Goal: Use online tool/utility: Utilize a website feature to perform a specific function

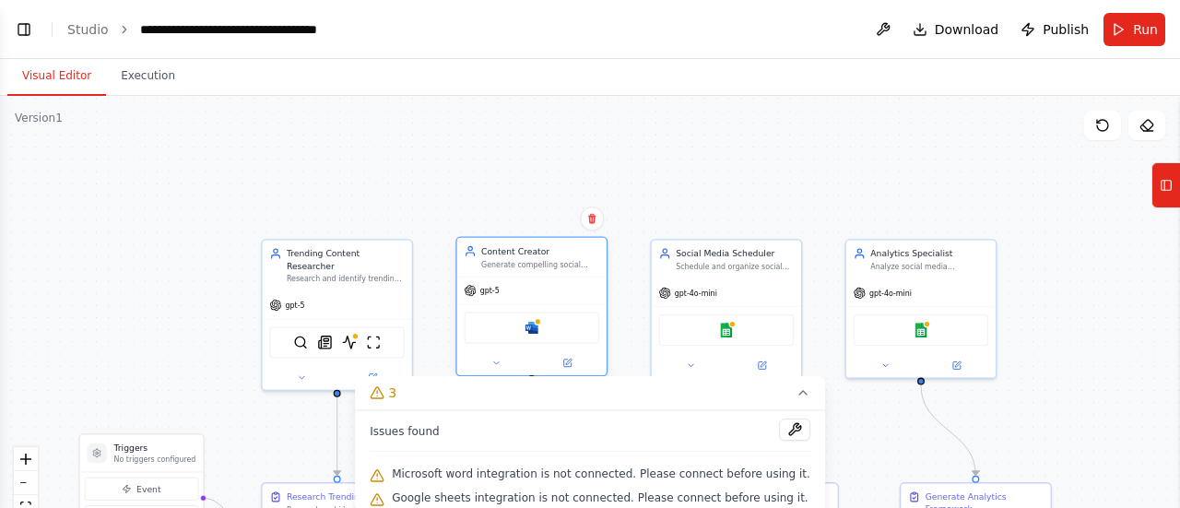
scroll to position [4970, 0]
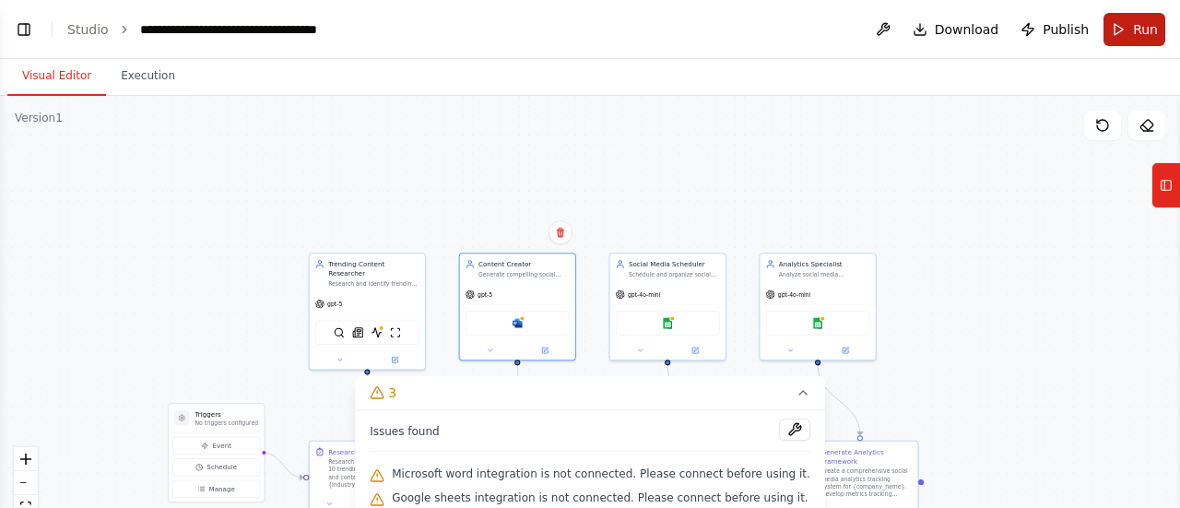
click at [1116, 29] on button "Run" at bounding box center [1134, 29] width 62 height 33
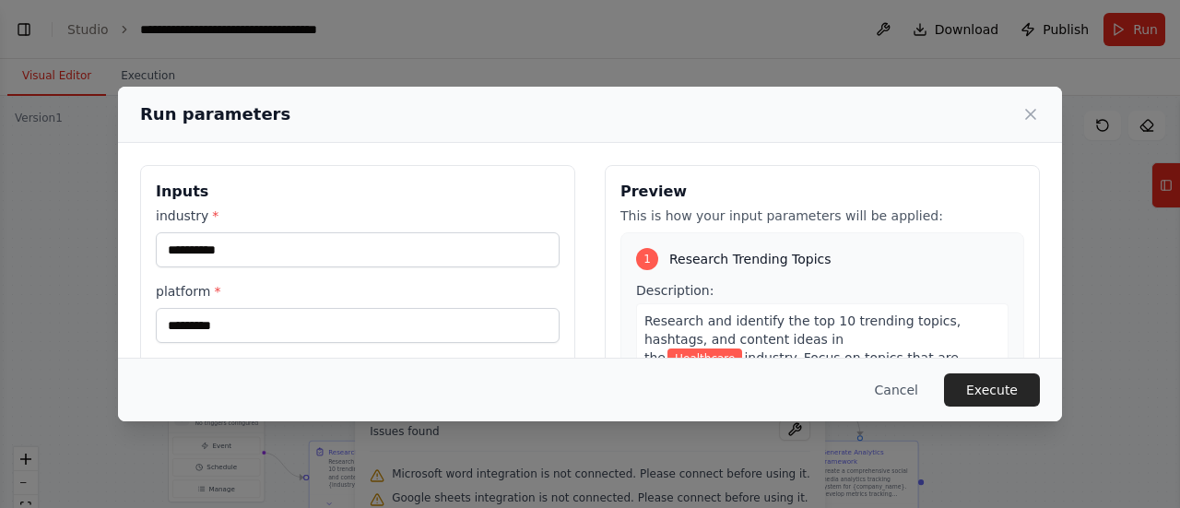
click at [29, 29] on div "**********" at bounding box center [590, 254] width 1180 height 508
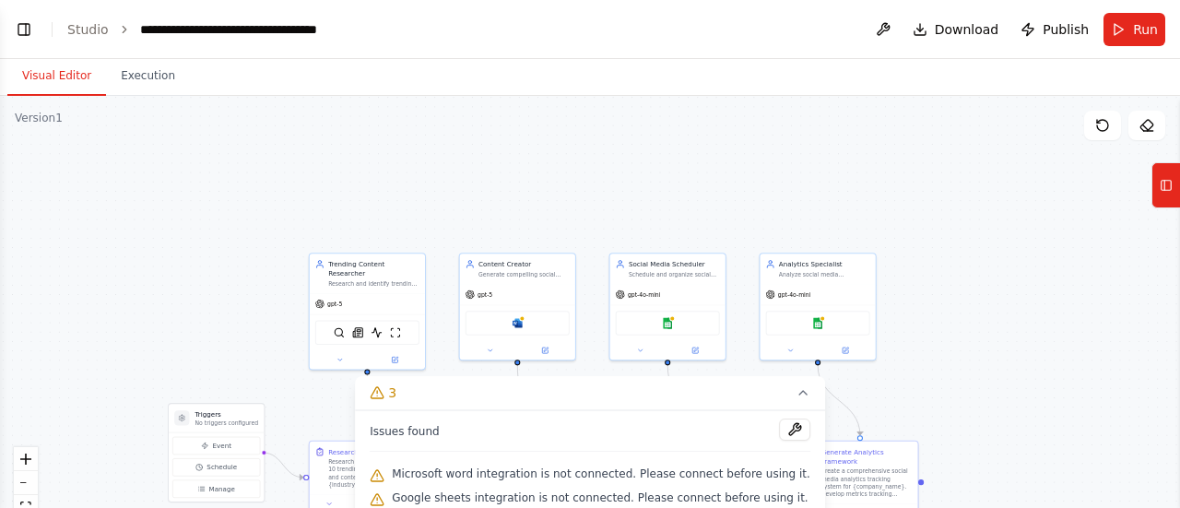
click at [29, 29] on button "Toggle Left Sidebar" at bounding box center [24, 30] width 26 height 26
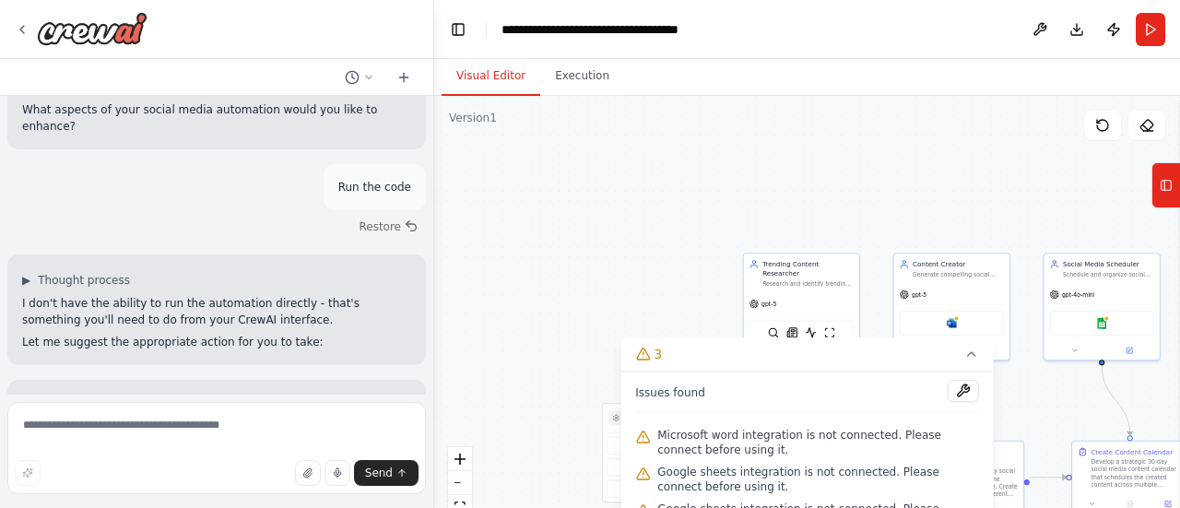
click at [29, 29] on div "Create a crew that schedules and publishes social media content across multiple…" at bounding box center [590, 254] width 1180 height 508
click at [1156, 29] on button "Run" at bounding box center [1150, 29] width 29 height 33
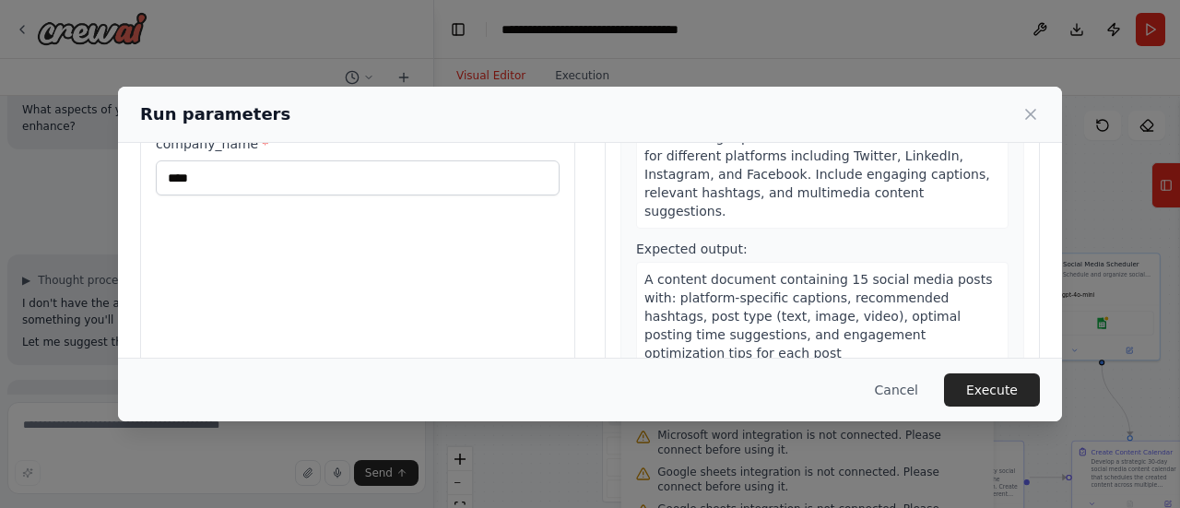
scroll to position [315, 0]
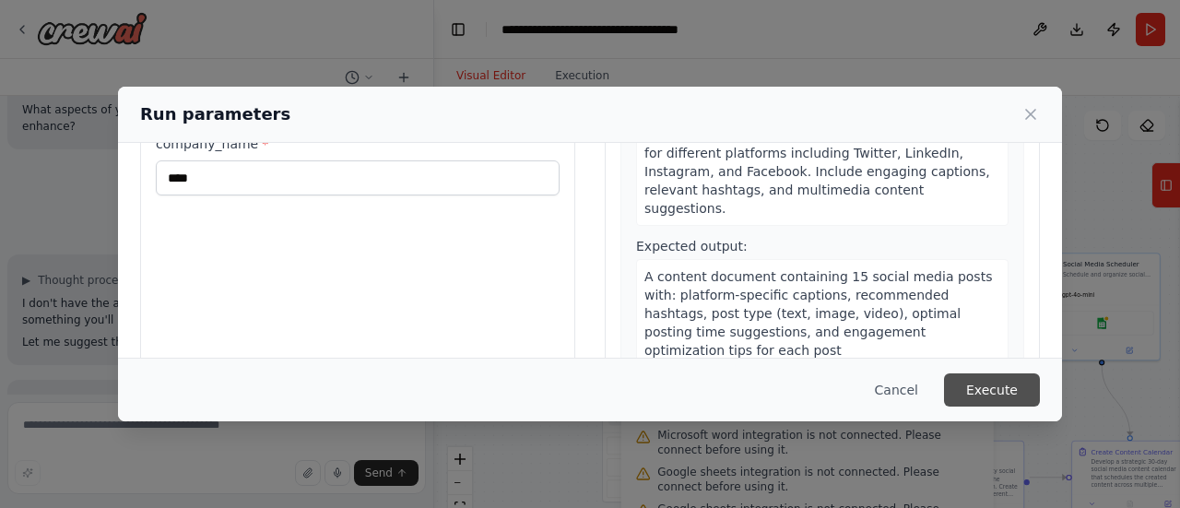
click at [966, 390] on button "Execute" at bounding box center [992, 389] width 96 height 33
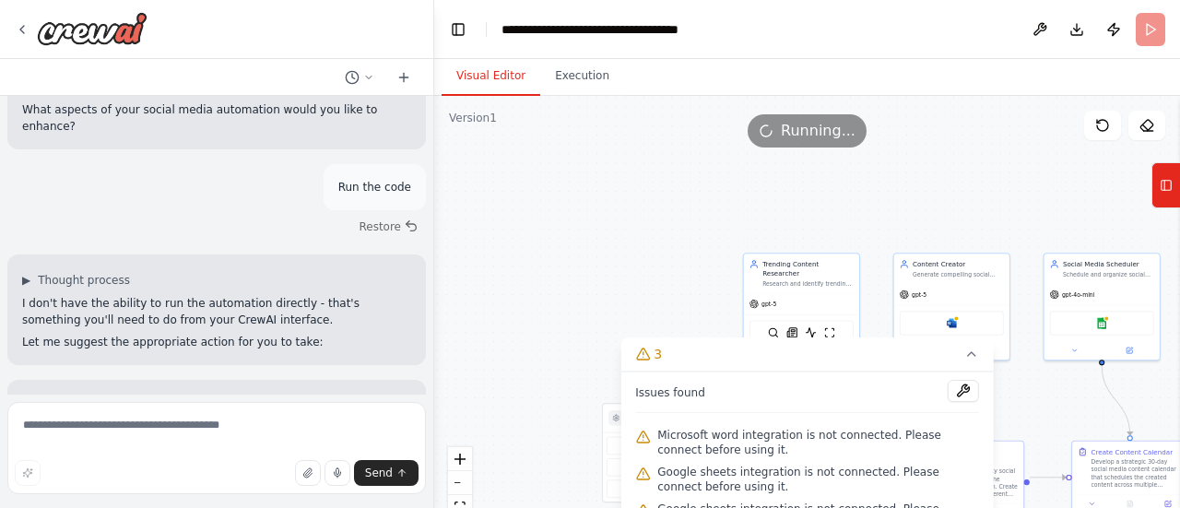
click at [474, 88] on button "Visual Editor" at bounding box center [491, 76] width 99 height 39
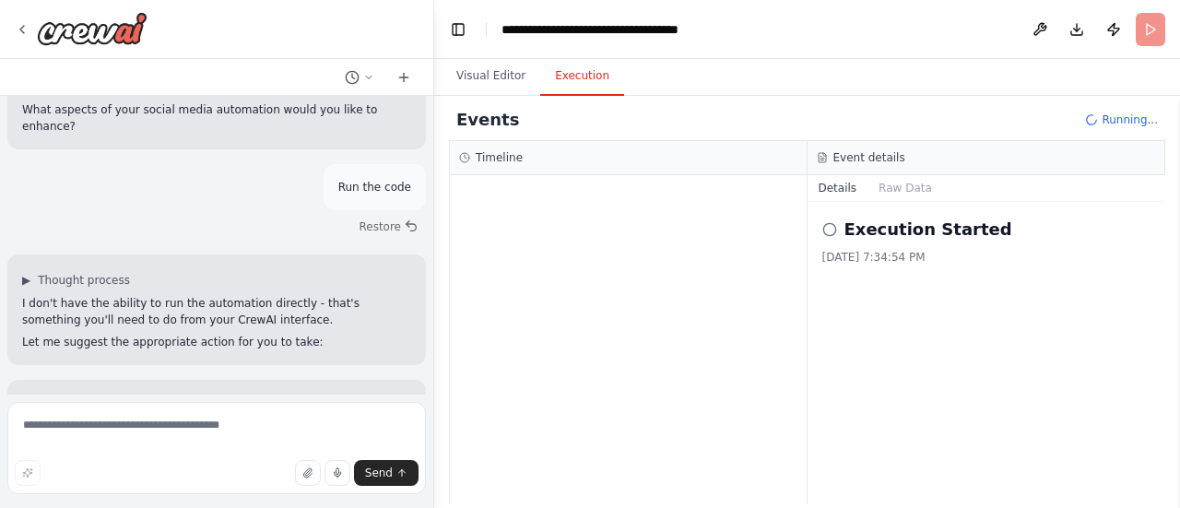
click at [575, 81] on button "Execution" at bounding box center [582, 76] width 84 height 39
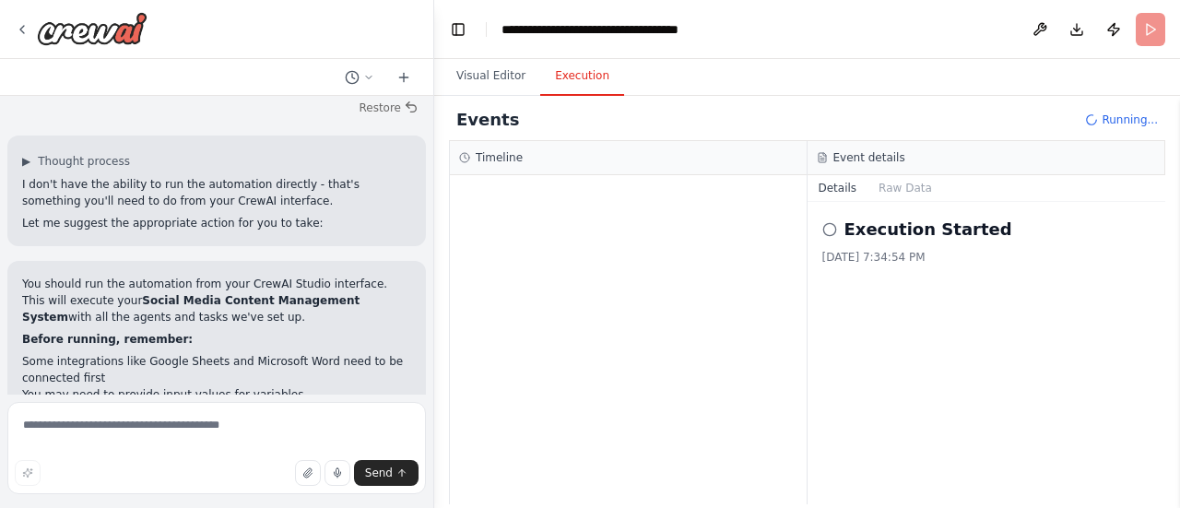
scroll to position [5105, 0]
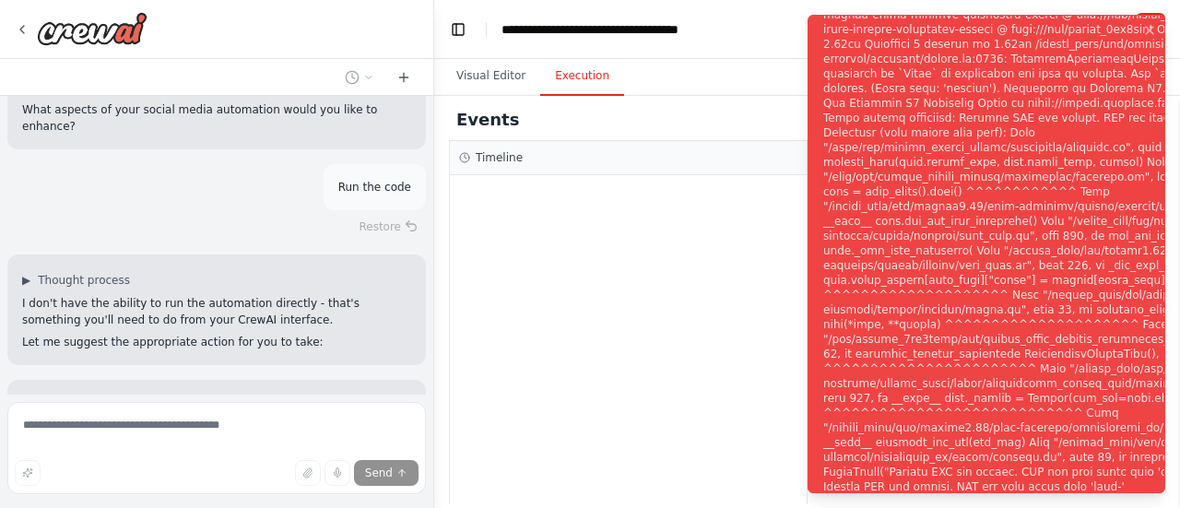
scroll to position [5042, 0]
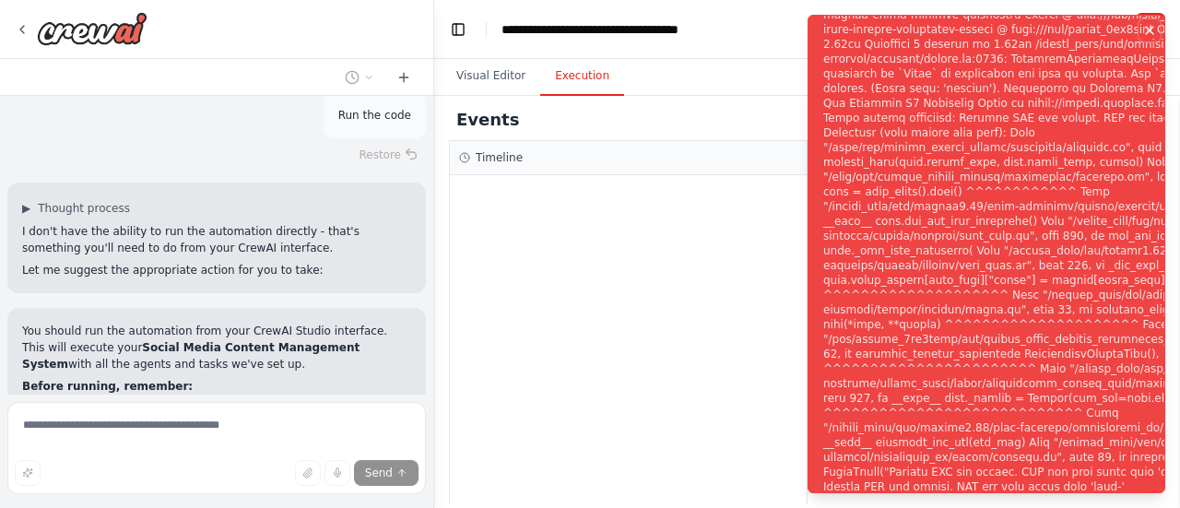
click at [1155, 20] on button "Notifications (F8)" at bounding box center [1149, 30] width 22 height 22
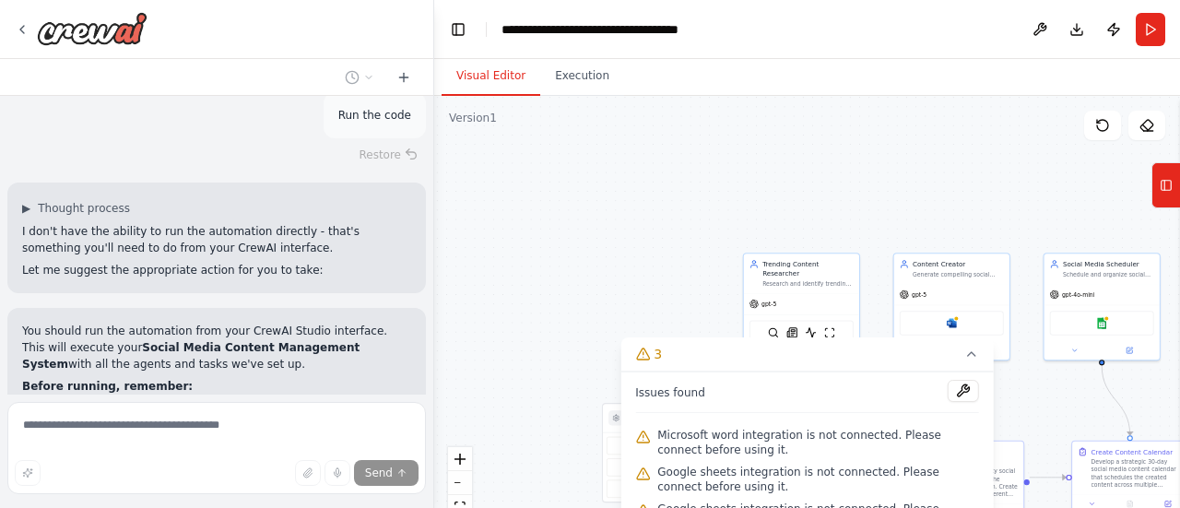
click at [500, 93] on button "Visual Editor" at bounding box center [491, 76] width 99 height 39
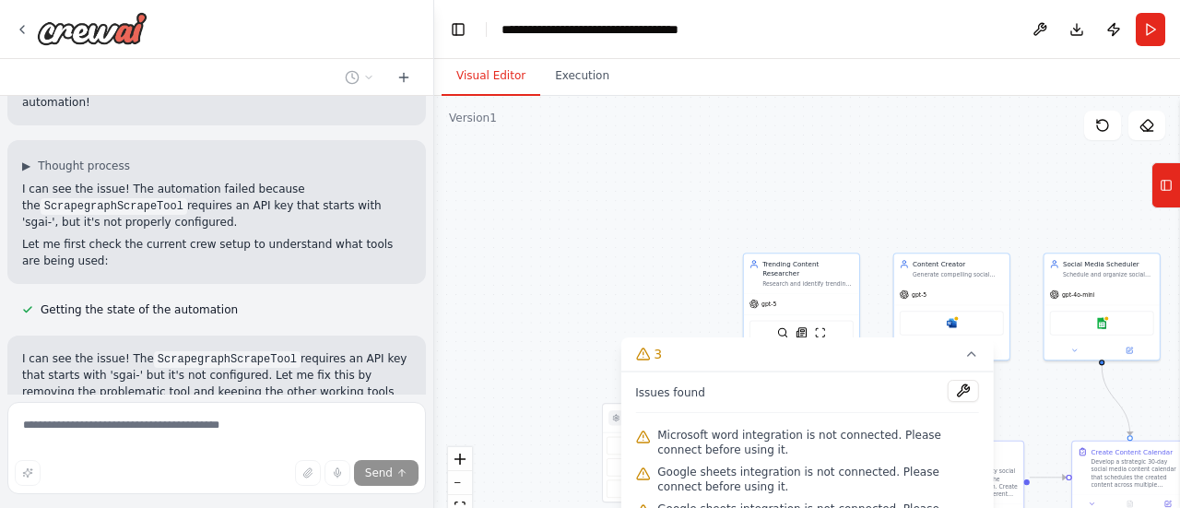
scroll to position [5515, 0]
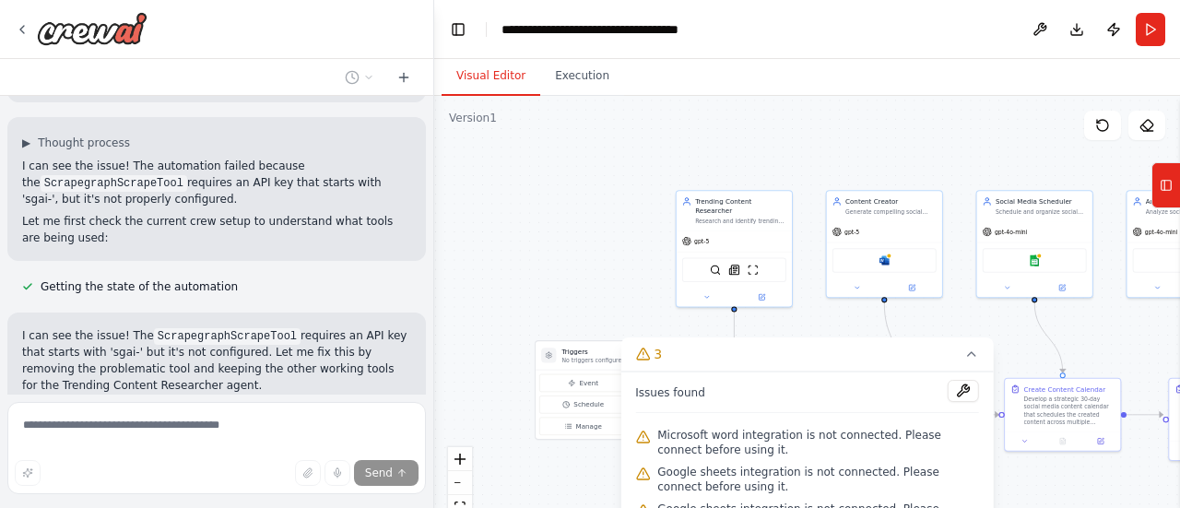
drag, startPoint x: 585, startPoint y: 293, endPoint x: 479, endPoint y: 210, distance: 134.6
click at [479, 210] on div ".deletable-edge-delete-btn { width: 20px; height: 20px; border: 0px solid #ffff…" at bounding box center [807, 326] width 746 height 461
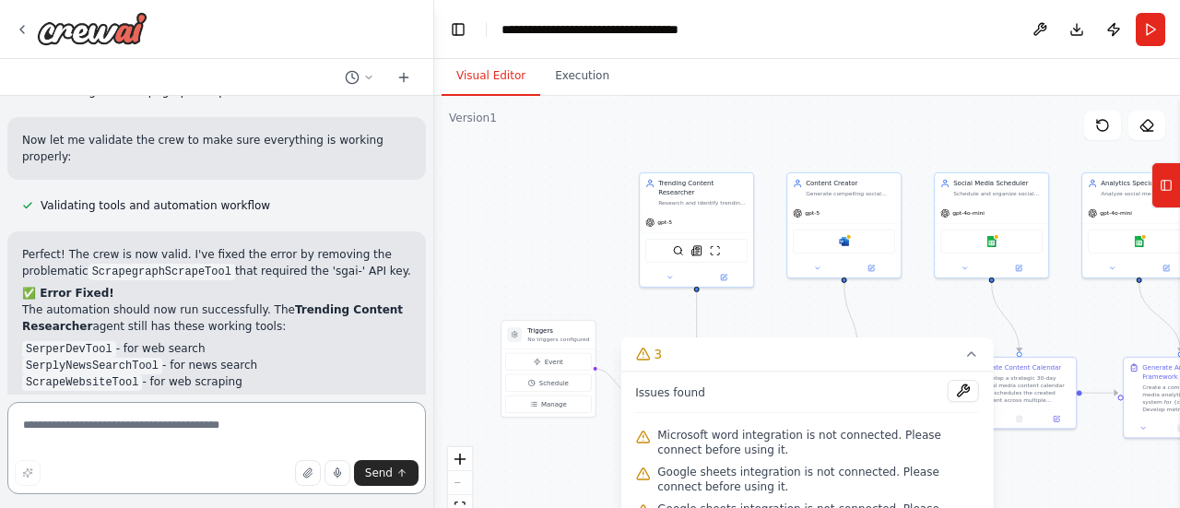
scroll to position [5910, 0]
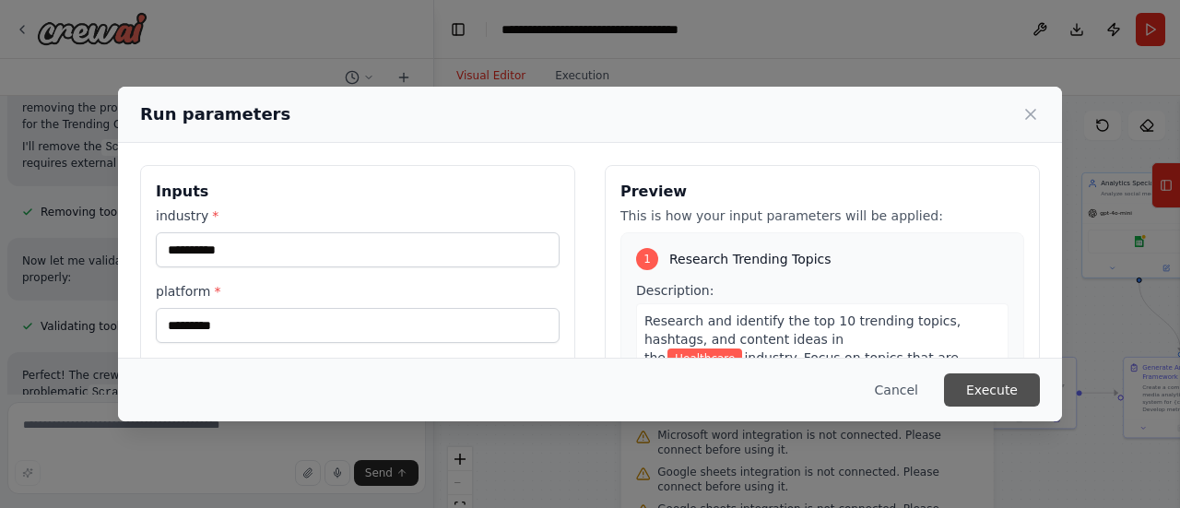
click at [976, 406] on button "Execute" at bounding box center [992, 389] width 96 height 33
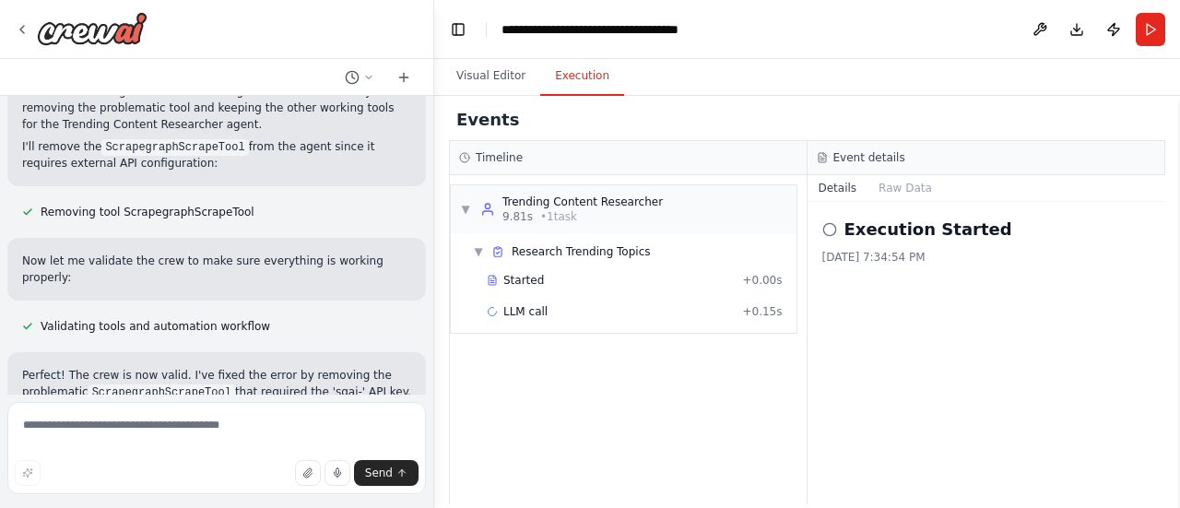
scroll to position [5910, 0]
